Goal: Task Accomplishment & Management: Manage account settings

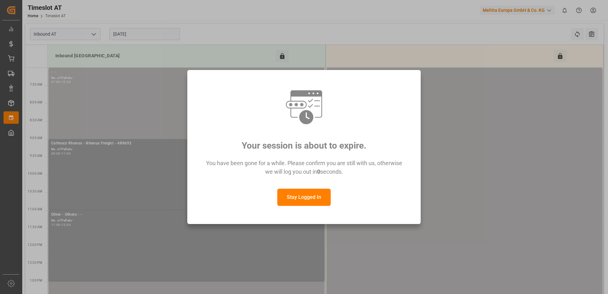
click at [305, 198] on button "Stay Logged In" at bounding box center [303, 197] width 53 height 17
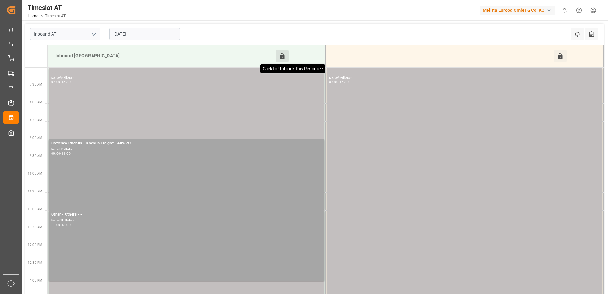
click at [282, 55] on icon at bounding box center [282, 56] width 7 height 7
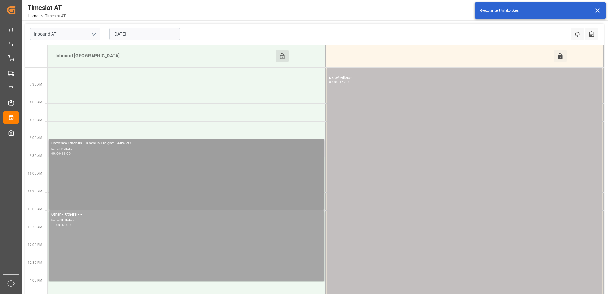
click at [168, 139] on div "Cofresco Rhenus - Rhenus Freight - 489693 No. of Pallets - 09:00 - 11:00" at bounding box center [187, 174] width 276 height 71
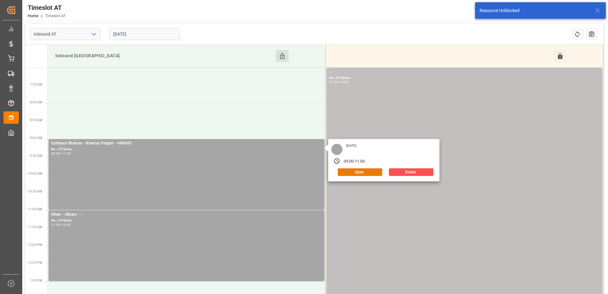
click at [350, 171] on button "Open" at bounding box center [360, 172] width 45 height 8
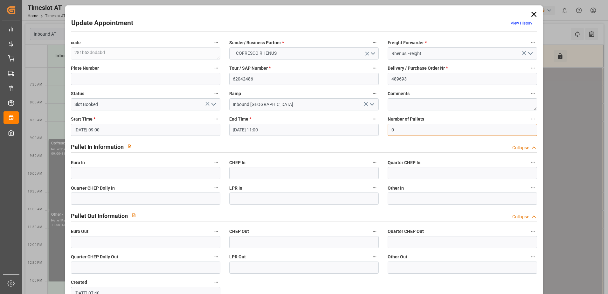
click at [406, 129] on input "0" at bounding box center [463, 130] width 150 height 12
type input "51"
click at [122, 174] on input "text" at bounding box center [146, 173] width 150 height 12
type input "51"
click at [213, 103] on icon "open menu" at bounding box center [214, 105] width 8 height 8
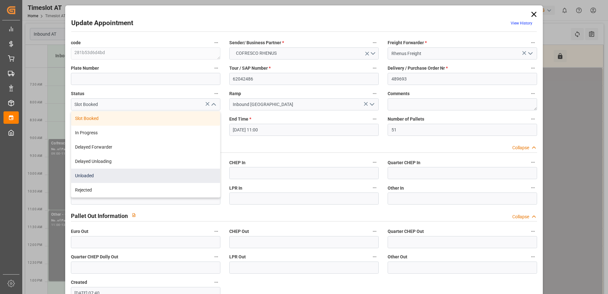
click at [120, 174] on div "Unloaded" at bounding box center [145, 176] width 149 height 14
type input "Unloaded"
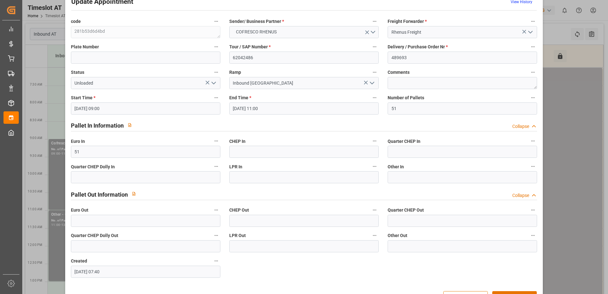
scroll to position [42, 0]
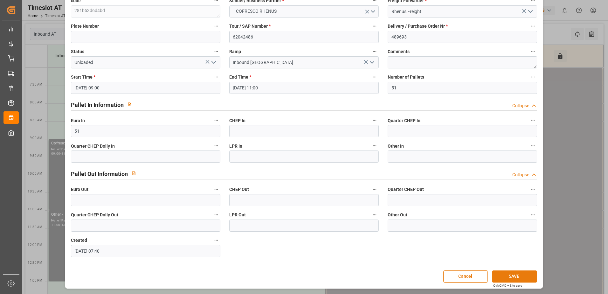
click at [530, 275] on button "SAVE" at bounding box center [514, 276] width 45 height 12
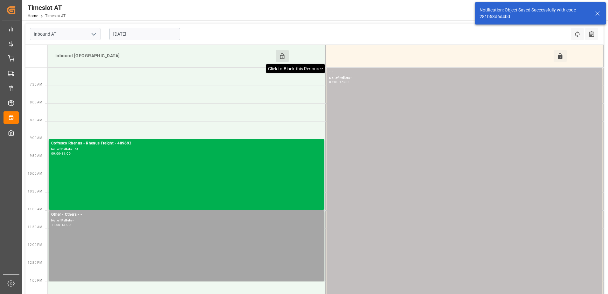
click at [282, 56] on icon at bounding box center [282, 56] width 7 height 7
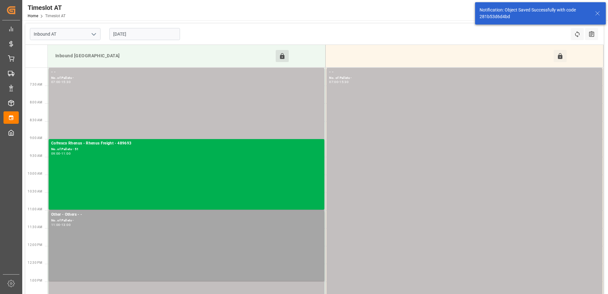
click at [149, 31] on input "[DATE]" at bounding box center [144, 34] width 71 height 12
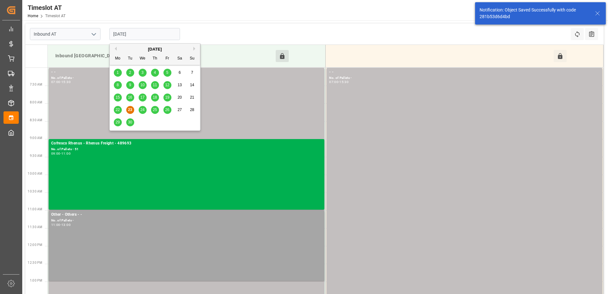
click at [157, 109] on div "25" at bounding box center [155, 110] width 8 height 8
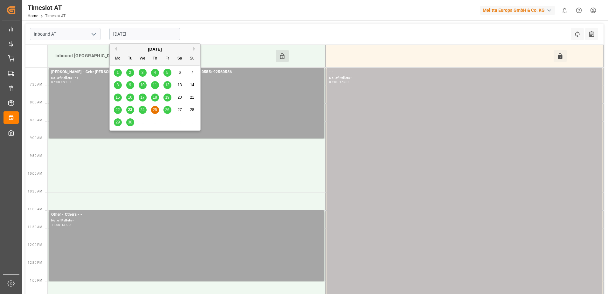
click at [161, 32] on input "[DATE]" at bounding box center [144, 34] width 71 height 12
click at [142, 109] on span "24" at bounding box center [142, 110] width 4 height 4
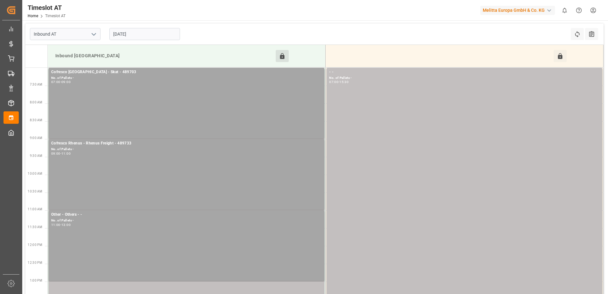
click at [157, 34] on input "[DATE]" at bounding box center [144, 34] width 71 height 12
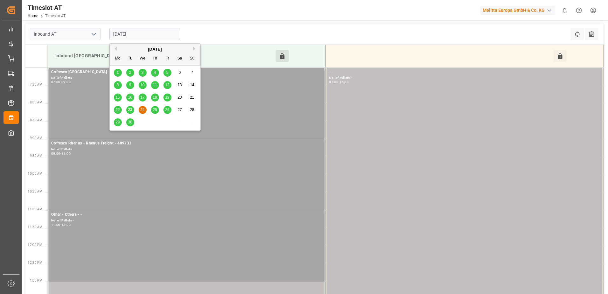
click at [166, 109] on span "26" at bounding box center [167, 110] width 4 height 4
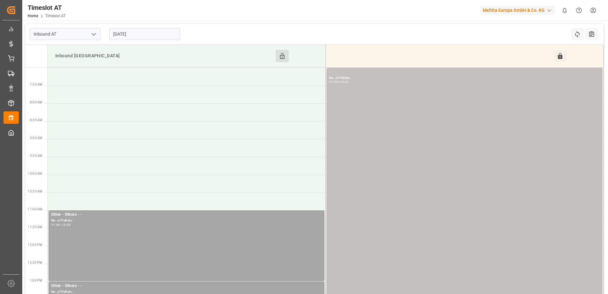
click at [158, 31] on input "[DATE]" at bounding box center [144, 34] width 71 height 12
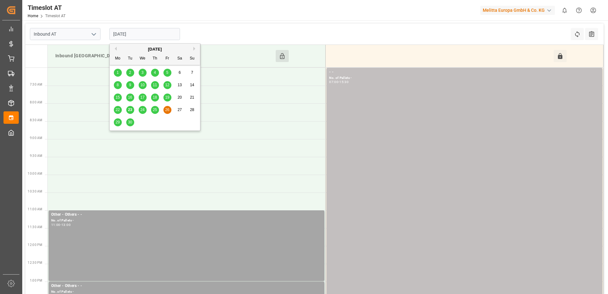
click at [133, 110] on div "23" at bounding box center [130, 110] width 8 height 8
type input "[DATE]"
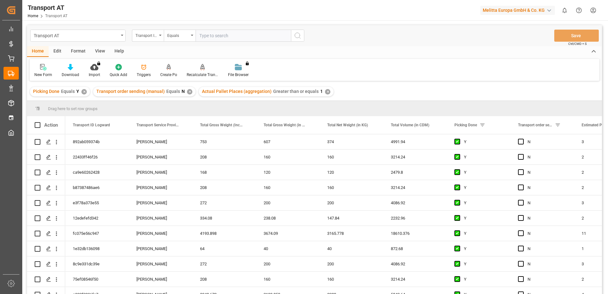
click at [101, 51] on div "View" at bounding box center [99, 51] width 19 height 11
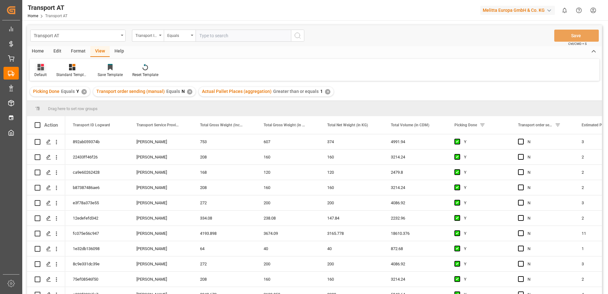
click at [42, 68] on icon at bounding box center [41, 67] width 6 height 6
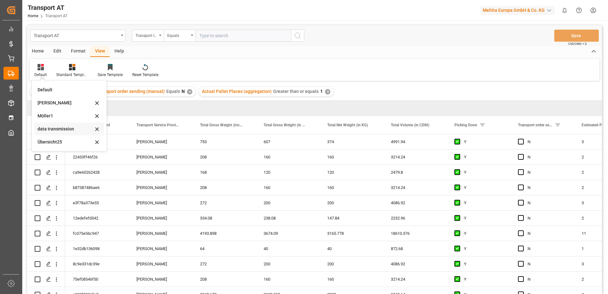
click at [48, 127] on div "data transmission" at bounding box center [66, 129] width 56 height 7
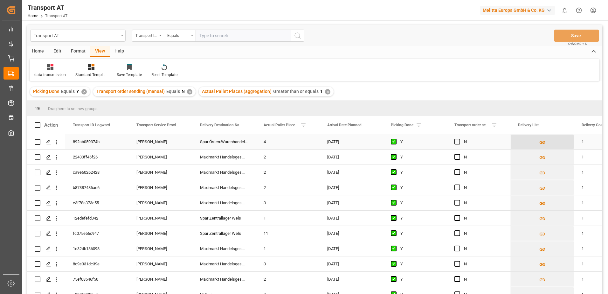
click at [542, 141] on icon "Press SPACE to select this row." at bounding box center [543, 142] width 6 height 3
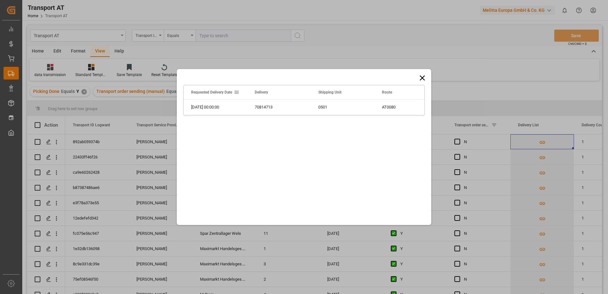
click at [427, 77] on icon at bounding box center [422, 77] width 9 height 9
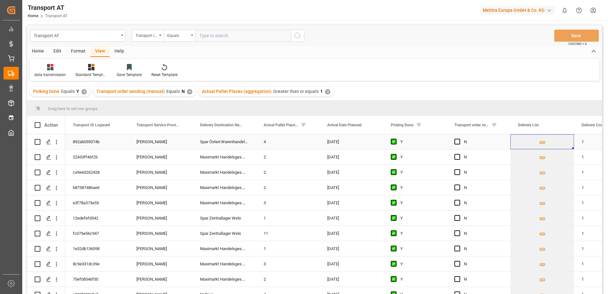
click at [273, 141] on div "4" at bounding box center [288, 141] width 64 height 15
click at [48, 143] on polygon "Press SPACE to select this row." at bounding box center [48, 141] width 3 height 3
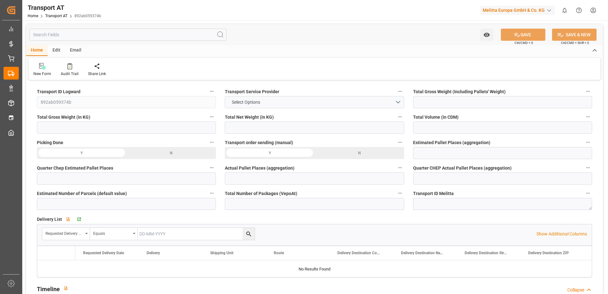
type input "753"
type input "607"
type input "374"
type input "4991.94"
type input "3"
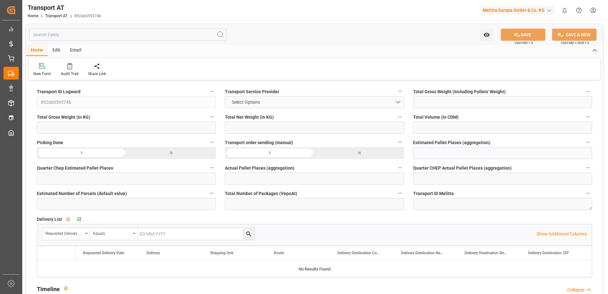
type input "0"
type input "4"
type input "0"
type input "6"
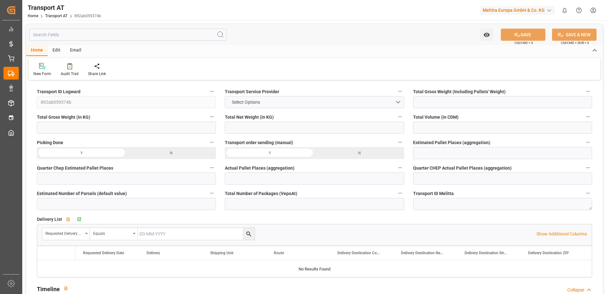
type input "80"
type input "6"
type input "1"
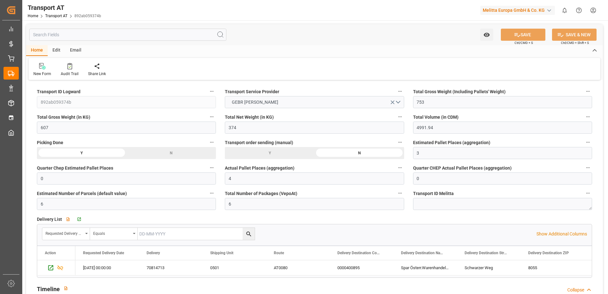
type input "23-09-2025 04:28"
type input "[DATE]"
type input "29-09-2025"
click at [256, 176] on input "4" at bounding box center [314, 178] width 179 height 12
click at [518, 32] on icon at bounding box center [517, 34] width 7 height 7
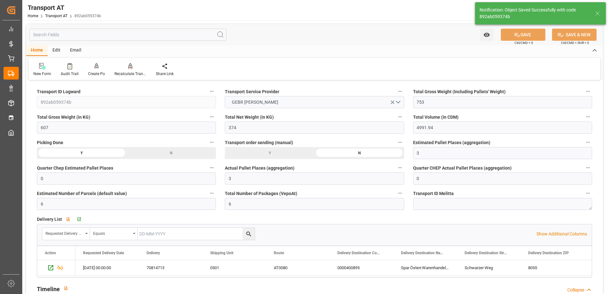
type input "4"
click at [248, 182] on input "4" at bounding box center [314, 178] width 179 height 12
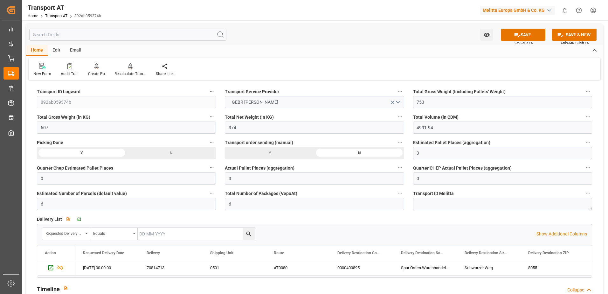
click at [322, 195] on label "Total Number of Packages (VepoAt)" at bounding box center [314, 193] width 179 height 9
click at [396, 195] on button "Total Number of Packages (VepoAt)" at bounding box center [400, 193] width 8 height 8
click at [340, 215] on div at bounding box center [304, 147] width 608 height 294
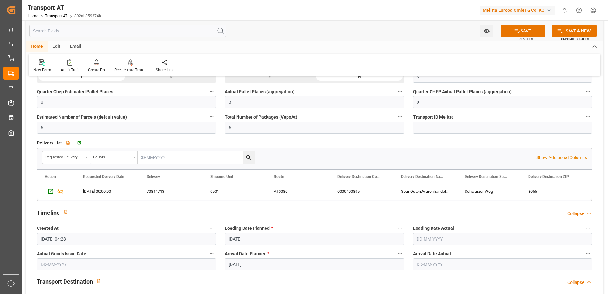
scroll to position [95, 0]
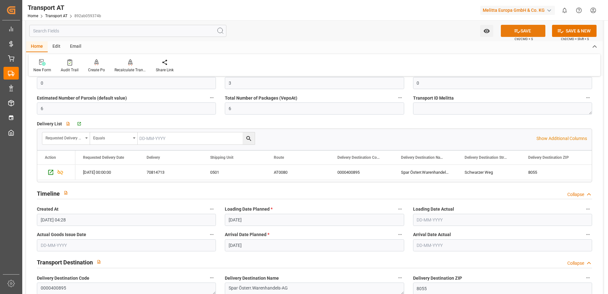
click at [542, 31] on button "SAVE" at bounding box center [523, 31] width 45 height 12
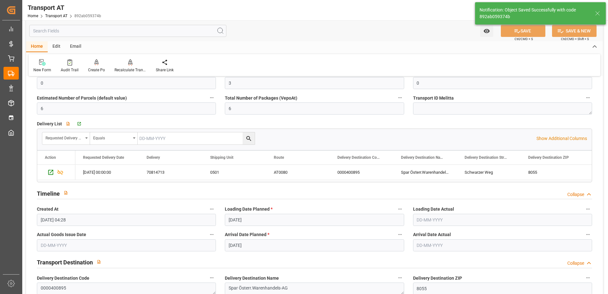
type input "4"
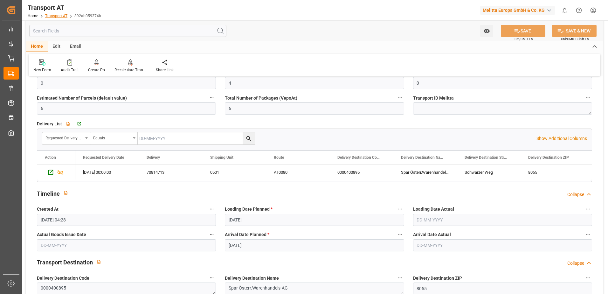
click at [66, 15] on link "Transport AT" at bounding box center [56, 16] width 22 height 4
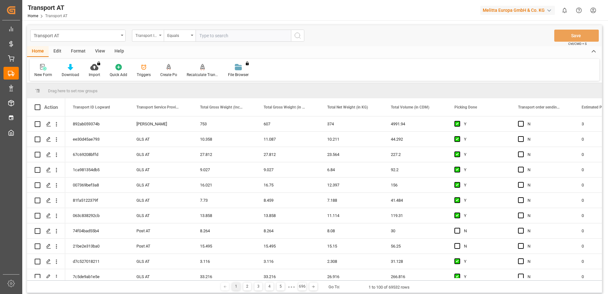
click at [151, 35] on div "Transport ID Logward" at bounding box center [147, 34] width 22 height 7
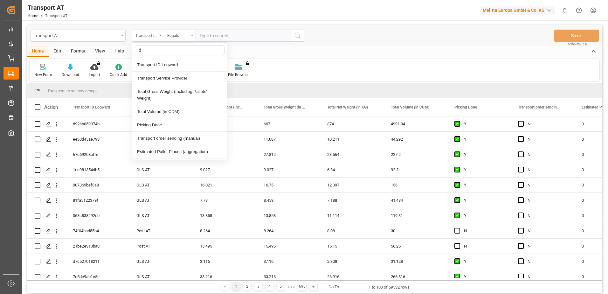
type input "do"
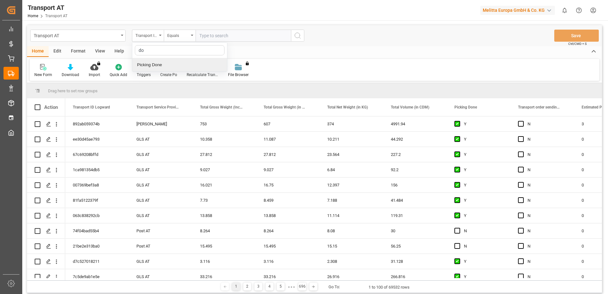
click at [155, 64] on div "Picking Done" at bounding box center [179, 64] width 95 height 13
click at [223, 37] on input "text" at bounding box center [243, 36] width 95 height 12
type input "Y"
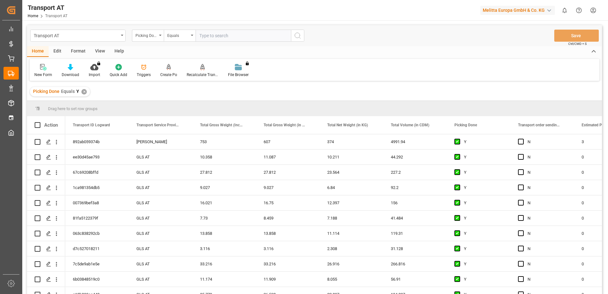
click at [159, 37] on div "Picking Done" at bounding box center [148, 36] width 32 height 12
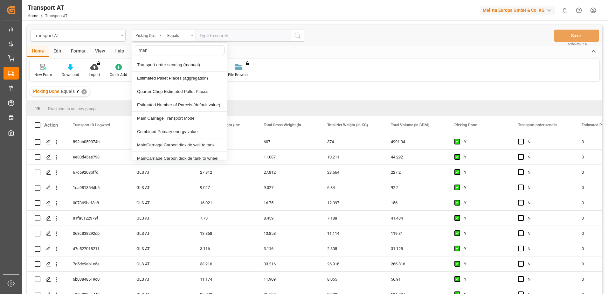
type input "manu"
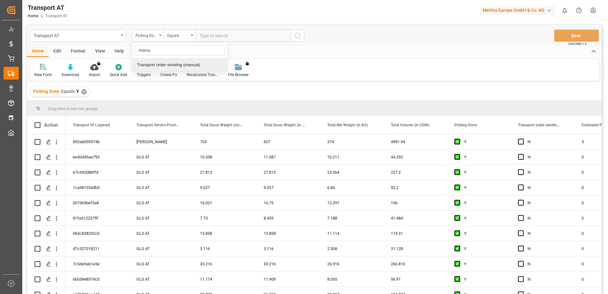
click at [161, 66] on div "Transport order sending (manual)" at bounding box center [179, 64] width 95 height 13
click at [202, 41] on input "text" at bounding box center [243, 36] width 95 height 12
type input "N"
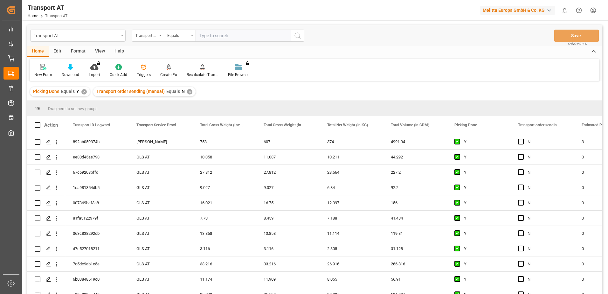
click at [160, 37] on div "Transport order sending (manual)" at bounding box center [148, 36] width 32 height 12
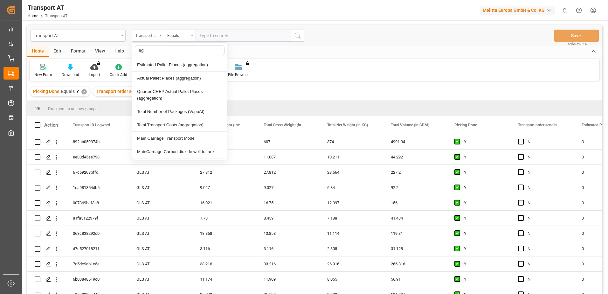
type input "agg"
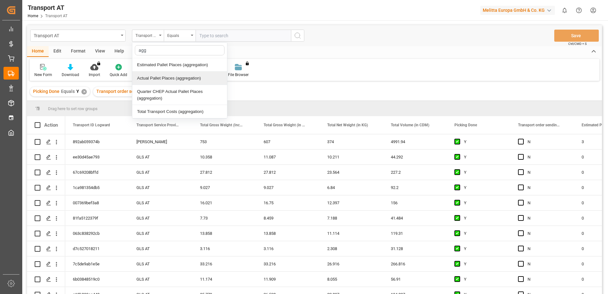
click at [161, 78] on div "Actual Pallet Places (aggregation)" at bounding box center [179, 78] width 95 height 13
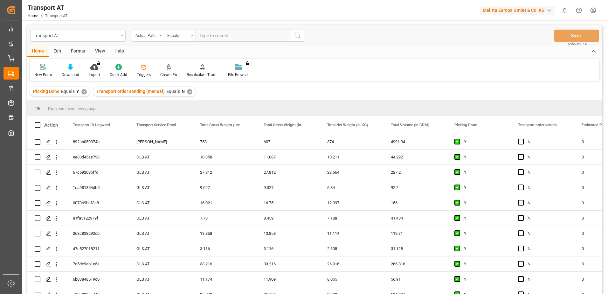
click at [189, 38] on div "Equals" at bounding box center [180, 36] width 32 height 12
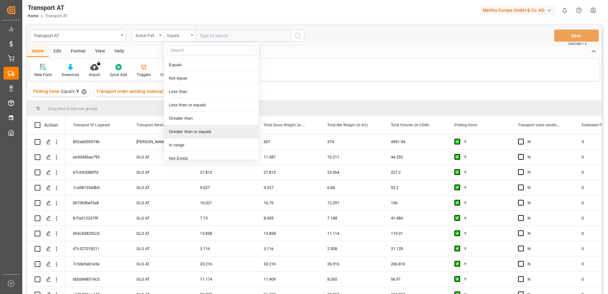
click at [189, 133] on div "Greater than or equals" at bounding box center [211, 131] width 95 height 13
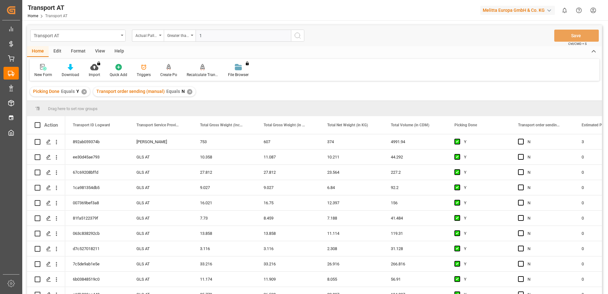
type input "1"
click at [296, 38] on icon "search button" at bounding box center [298, 36] width 8 height 8
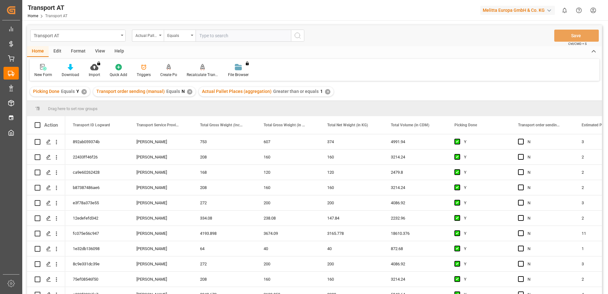
click at [100, 52] on div "View" at bounding box center [99, 51] width 19 height 11
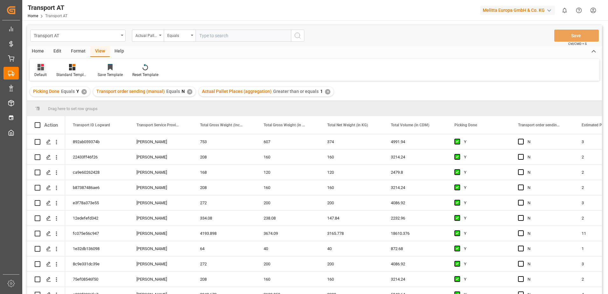
click at [42, 73] on div "Default" at bounding box center [40, 75] width 12 height 6
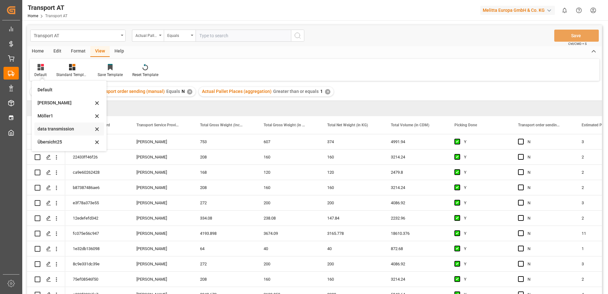
click at [55, 127] on div "data transmission" at bounding box center [66, 129] width 56 height 7
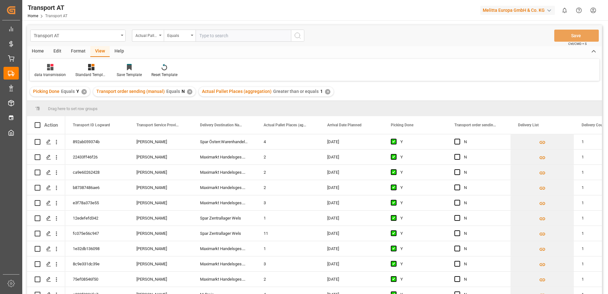
click at [42, 51] on div "Home" at bounding box center [38, 51] width 22 height 11
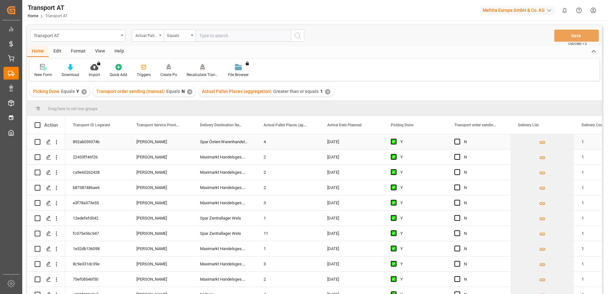
click at [271, 142] on div "4" at bounding box center [288, 141] width 64 height 15
click at [278, 146] on input "4" at bounding box center [287, 145] width 53 height 12
type input "3"
click at [457, 142] on span "Press SPACE to select this row." at bounding box center [458, 142] width 6 height 6
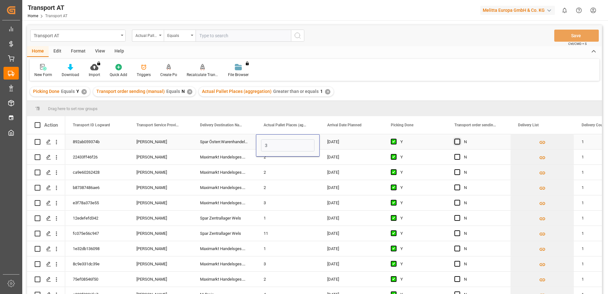
click at [459, 139] on input "Press SPACE to select this row." at bounding box center [459, 139] width 0 height 0
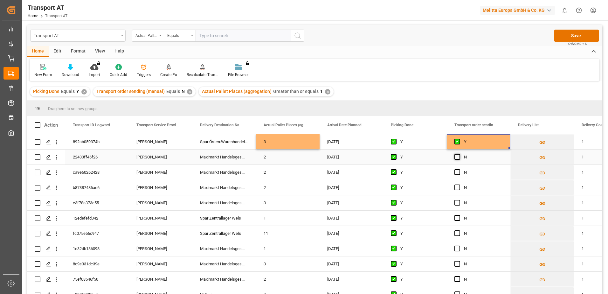
click at [458, 156] on span "Press SPACE to select this row." at bounding box center [458, 157] width 6 height 6
click at [459, 154] on input "Press SPACE to select this row." at bounding box center [459, 154] width 0 height 0
click at [457, 171] on span "Press SPACE to select this row." at bounding box center [458, 172] width 6 height 6
click at [459, 169] on input "Press SPACE to select this row." at bounding box center [459, 169] width 0 height 0
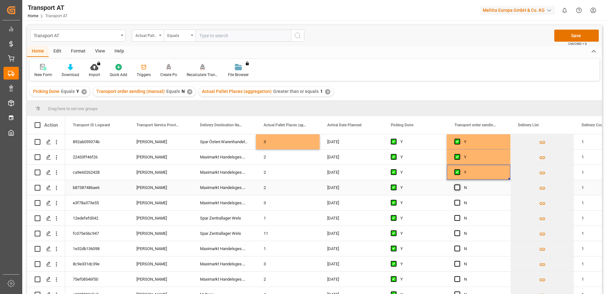
click at [459, 187] on span "Press SPACE to select this row." at bounding box center [458, 188] width 6 height 6
click at [459, 185] on input "Press SPACE to select this row." at bounding box center [459, 185] width 0 height 0
click at [458, 202] on span "Press SPACE to select this row." at bounding box center [458, 203] width 6 height 6
click at [459, 200] on input "Press SPACE to select this row." at bounding box center [459, 200] width 0 height 0
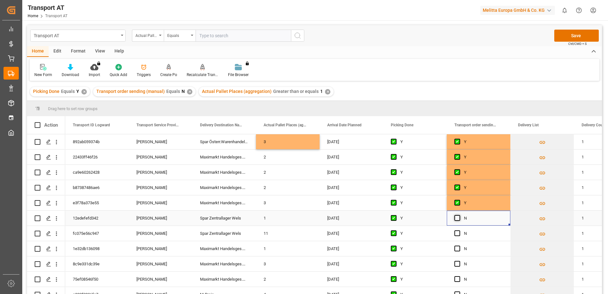
click at [456, 218] on span "Press SPACE to select this row." at bounding box center [458, 218] width 6 height 6
click at [459, 215] on input "Press SPACE to select this row." at bounding box center [459, 215] width 0 height 0
click at [457, 234] on span "Press SPACE to select this row." at bounding box center [458, 233] width 6 height 6
click at [459, 230] on input "Press SPACE to select this row." at bounding box center [459, 230] width 0 height 0
click at [457, 204] on span "Press SPACE to select this row." at bounding box center [458, 203] width 6 height 6
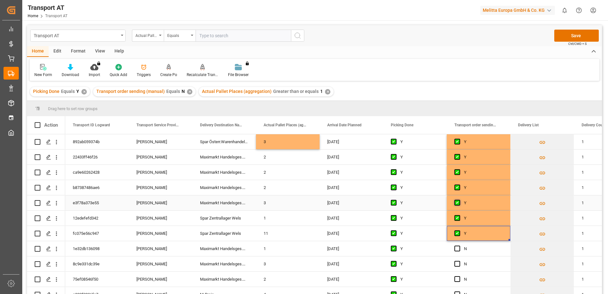
click at [459, 200] on input "Press SPACE to select this row." at bounding box center [459, 200] width 0 height 0
click at [457, 187] on span "Press SPACE to select this row." at bounding box center [458, 188] width 6 height 6
click at [459, 185] on input "Press SPACE to select this row." at bounding box center [459, 185] width 0 height 0
click at [457, 172] on span "Press SPACE to select this row." at bounding box center [458, 172] width 6 height 6
click at [459, 169] on input "Press SPACE to select this row." at bounding box center [459, 169] width 0 height 0
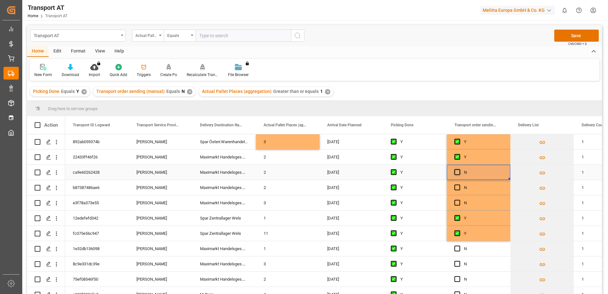
click at [457, 172] on span "Press SPACE to select this row." at bounding box center [458, 172] width 6 height 6
click at [459, 169] on input "Press SPACE to select this row." at bounding box center [459, 169] width 0 height 0
click at [457, 186] on span "Press SPACE to select this row." at bounding box center [458, 188] width 6 height 6
click at [459, 185] on input "Press SPACE to select this row." at bounding box center [459, 185] width 0 height 0
click at [458, 203] on span "Press SPACE to select this row." at bounding box center [458, 203] width 6 height 6
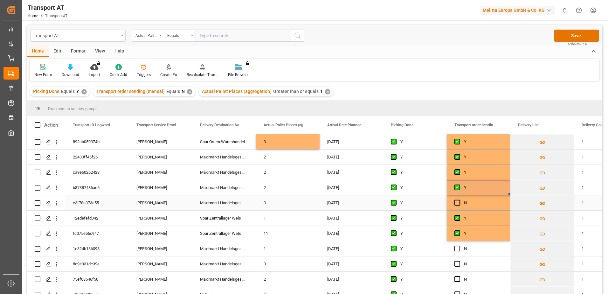
click at [459, 200] on input "Press SPACE to select this row." at bounding box center [459, 200] width 0 height 0
click at [457, 249] on span "Press SPACE to select this row." at bounding box center [458, 249] width 6 height 6
click at [459, 246] on input "Press SPACE to select this row." at bounding box center [459, 246] width 0 height 0
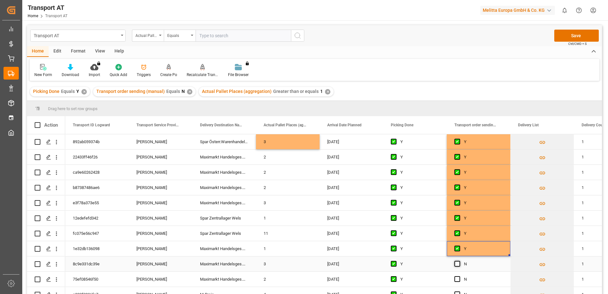
click at [458, 263] on span "Press SPACE to select this row." at bounding box center [458, 264] width 6 height 6
click at [459, 261] on input "Press SPACE to select this row." at bounding box center [459, 261] width 0 height 0
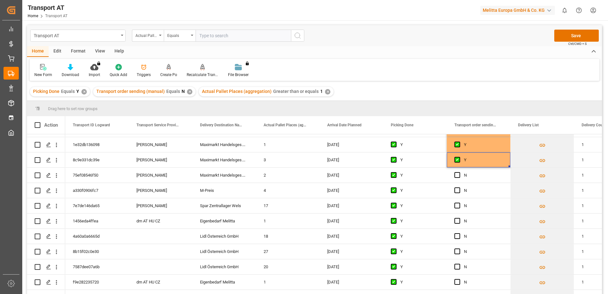
scroll to position [95, 0]
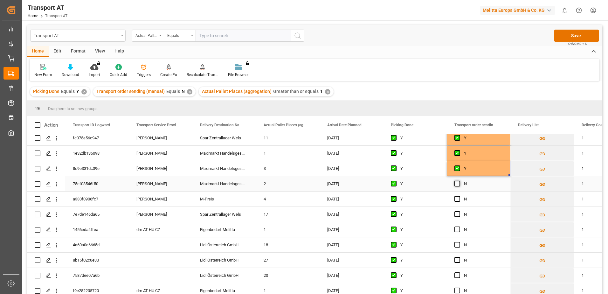
click at [458, 184] on span "Press SPACE to select this row." at bounding box center [458, 184] width 6 height 6
click at [459, 181] on input "Press SPACE to select this row." at bounding box center [459, 181] width 0 height 0
click at [458, 199] on span "Press SPACE to select this row." at bounding box center [458, 199] width 6 height 6
click at [459, 196] on input "Press SPACE to select this row." at bounding box center [459, 196] width 0 height 0
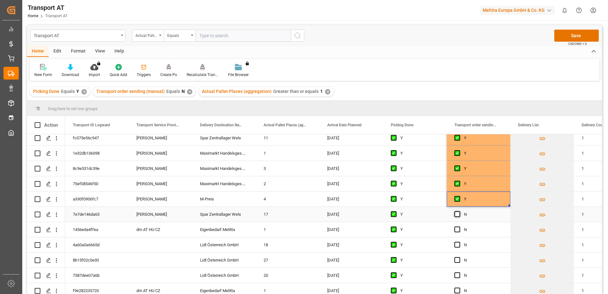
click at [456, 215] on span "Press SPACE to select this row." at bounding box center [458, 214] width 6 height 6
click at [459, 211] on input "Press SPACE to select this row." at bounding box center [459, 211] width 0 height 0
click at [563, 34] on button "Save" at bounding box center [576, 36] width 45 height 12
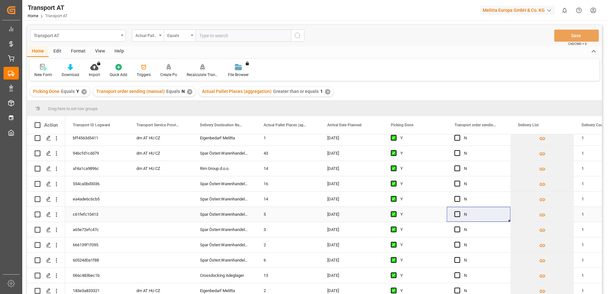
scroll to position [0, 0]
